Goal: Use online tool/utility: Utilize a website feature to perform a specific function

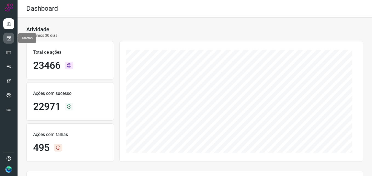
click at [9, 40] on icon at bounding box center [9, 37] width 6 height 5
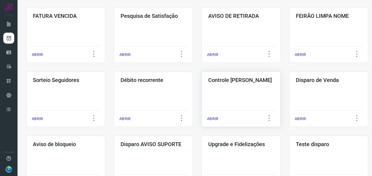
scroll to position [110, 0]
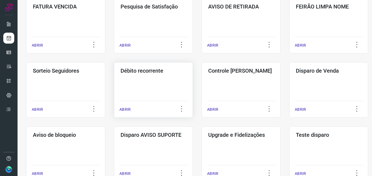
click at [201, 80] on div "Débito recorrente ABRIR" at bounding box center [240, 89] width 79 height 55
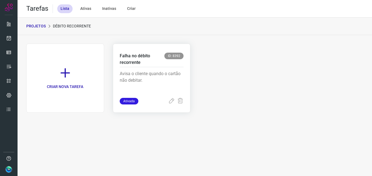
click at [158, 69] on div "Avisa o cliente quando o cartão não debitar." at bounding box center [152, 82] width 64 height 31
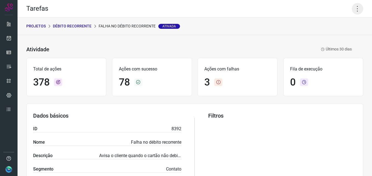
click at [353, 4] on icon at bounding box center [357, 8] width 11 height 11
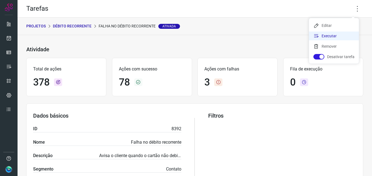
click at [334, 38] on li "Executar" at bounding box center [334, 35] width 50 height 9
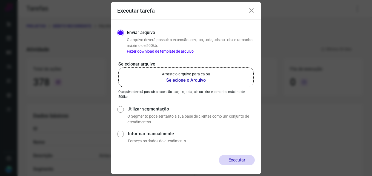
click at [207, 73] on p "Arraste o arquivo para cá ou" at bounding box center [186, 74] width 48 height 6
click at [0, 0] on input "Arraste o arquivo para cá ou Selecione o Arquivo" at bounding box center [0, 0] width 0 height 0
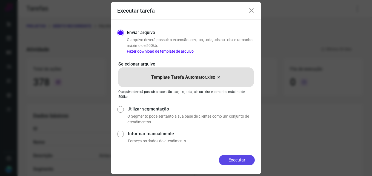
click at [244, 160] on button "Executar" at bounding box center [237, 160] width 36 height 10
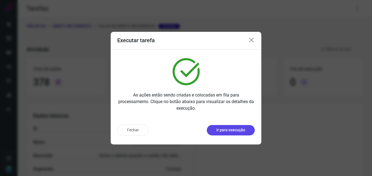
click at [232, 126] on button "Ir para execução" at bounding box center [231, 130] width 48 height 10
